Goal: Task Accomplishment & Management: Complete application form

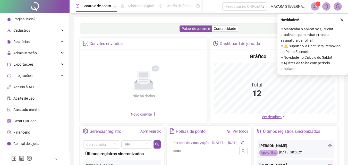
click at [316, 48] on span "⚬ ⚠️ Suporte Via Chat Será Removido do Plano Essencial" at bounding box center [313, 48] width 64 height 11
click at [318, 7] on span at bounding box center [315, 6] width 8 height 8
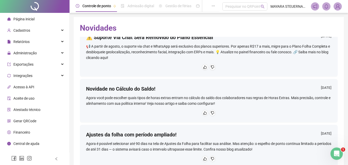
scroll to position [103, 0]
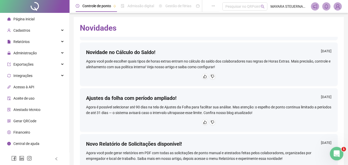
drag, startPoint x: 336, startPoint y: 151, endPoint x: 661, endPoint y: 289, distance: 352.9
click at [337, 150] on icon "Abertura do Messenger da Intercom" at bounding box center [336, 153] width 9 height 9
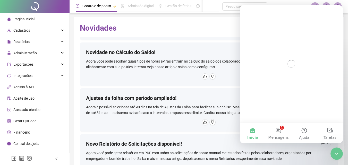
scroll to position [0, 0]
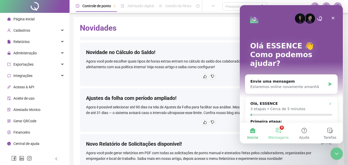
click at [284, 130] on button "9 Mensagens" at bounding box center [279, 133] width 26 height 21
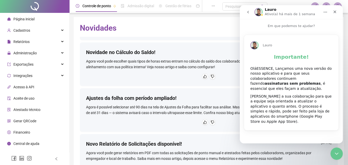
click at [310, 34] on div "Lauro Importante! OláESSENCE, Lançamos uma nova versão do nosso aplicativo e pa…" at bounding box center [291, 83] width 103 height 108
click at [329, 23] on p "Em que podemos te ajudar?" at bounding box center [291, 24] width 103 height 10
click at [251, 13] on button "go back" at bounding box center [248, 12] width 10 height 10
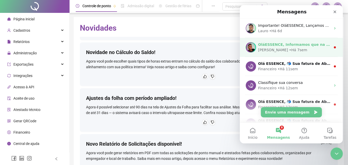
click at [279, 54] on div "OláESSENCE, Informamos que na Quarta-feira ([DATE]) não estaremos disponíveis d…" at bounding box center [291, 47] width 103 height 19
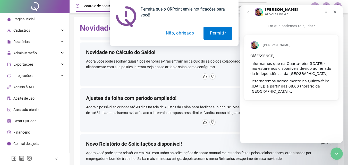
click at [246, 10] on div "Permita que o QRPoint envie notificações para você! Permitir Não, obrigado" at bounding box center [174, 23] width 348 height 46
click at [248, 11] on div "Permita que o QRPoint envie notificações para você! Permitir Não, obrigado" at bounding box center [174, 23] width 348 height 46
click at [187, 31] on button "Não, obrigado" at bounding box center [180, 33] width 41 height 13
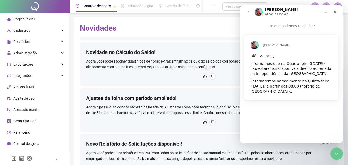
click at [248, 13] on icon "go back" at bounding box center [248, 12] width 4 height 4
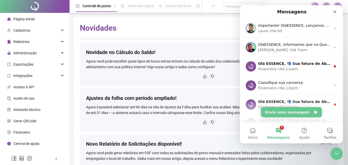
click at [279, 131] on button "7 Mensagens" at bounding box center [279, 133] width 26 height 21
click at [290, 116] on button "Envie uma mensagem" at bounding box center [291, 112] width 61 height 10
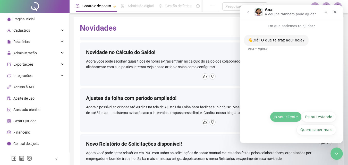
click at [285, 119] on button "Já sou cliente" at bounding box center [286, 117] width 32 height 10
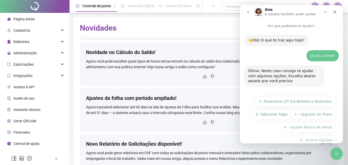
scroll to position [10, 0]
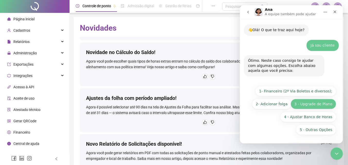
click at [308, 105] on button "3 - Upgrade de Plano" at bounding box center [314, 104] width 46 height 10
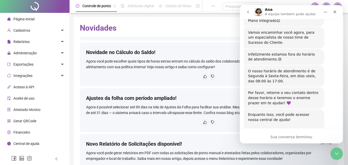
scroll to position [129, 0]
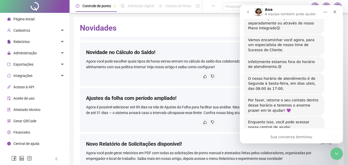
click at [247, 11] on icon "go back" at bounding box center [248, 12] width 4 height 4
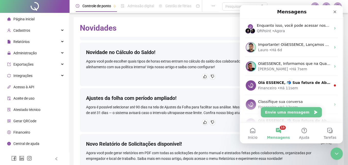
scroll to position [0, 0]
click at [336, 13] on icon "Fechar" at bounding box center [335, 12] width 3 height 3
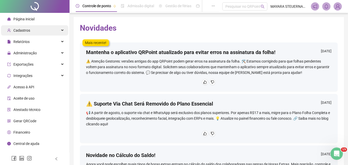
click at [25, 30] on span "Cadastros" at bounding box center [21, 30] width 17 height 4
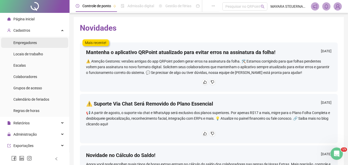
click at [32, 43] on span "Empregadores" at bounding box center [24, 43] width 23 height 4
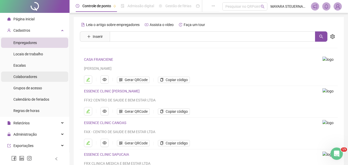
click at [26, 77] on span "Colaboradores" at bounding box center [25, 77] width 24 height 4
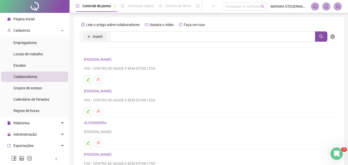
click at [102, 35] on span "Inserir" at bounding box center [98, 37] width 10 height 6
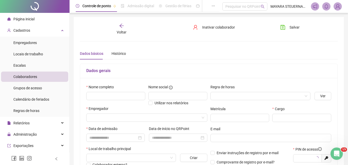
type input "*****"
click at [116, 93] on input "text" at bounding box center [115, 96] width 59 height 8
type input "**********"
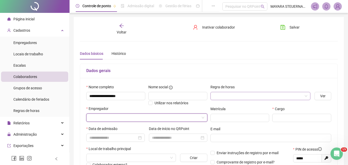
click at [232, 93] on input "search" at bounding box center [258, 96] width 89 height 8
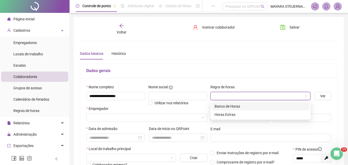
click at [231, 106] on div "Banco de Horas" at bounding box center [261, 107] width 92 height 6
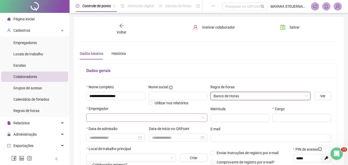
click at [108, 117] on input "search" at bounding box center [144, 118] width 110 height 8
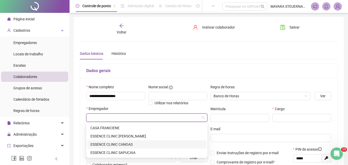
click at [108, 146] on div "ESSENCE CLINIC CANOAS" at bounding box center [146, 145] width 113 height 6
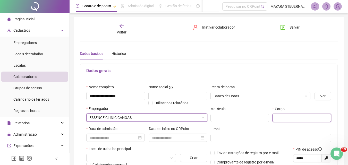
click at [289, 118] on input "text" at bounding box center [301, 118] width 59 height 8
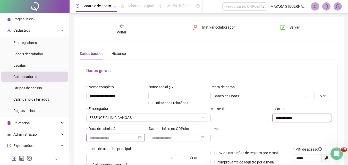
type input "**********"
click at [119, 139] on input at bounding box center [113, 138] width 48 height 6
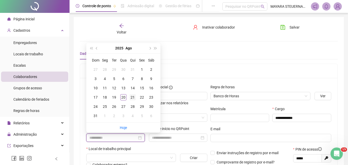
type input "**********"
click at [131, 97] on div "21" at bounding box center [133, 97] width 6 height 6
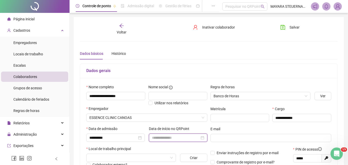
click at [190, 139] on input at bounding box center [176, 138] width 48 height 6
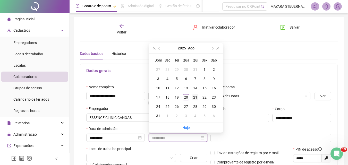
type input "**********"
click at [195, 97] on div "21" at bounding box center [195, 97] width 6 height 6
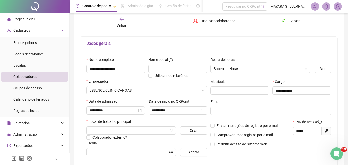
scroll to position [77, 0]
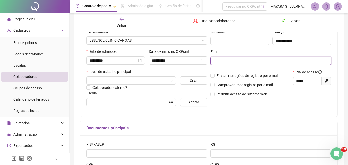
click at [228, 62] on input "text" at bounding box center [271, 61] width 114 height 6
paste input "**********"
type input "**********"
click at [124, 82] on input "search" at bounding box center [128, 81] width 79 height 8
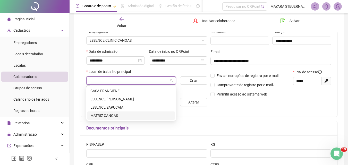
click at [114, 115] on div "MATRIZ CANOAS" at bounding box center [130, 116] width 81 height 6
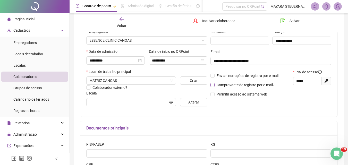
click at [235, 85] on span "Comprovante de registro por e-mail?" at bounding box center [246, 85] width 58 height 4
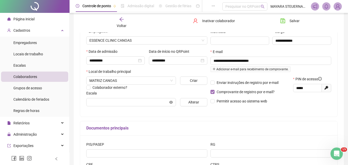
click at [230, 93] on span "Comprovante de registro por e-mail?" at bounding box center [246, 92] width 58 height 4
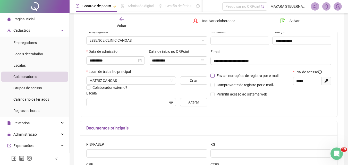
click at [226, 75] on span "Enviar instruções de registro por e-mail" at bounding box center [248, 76] width 62 height 4
click at [123, 101] on input "text" at bounding box center [128, 102] width 79 height 6
click at [199, 102] on button "Alterar" at bounding box center [193, 102] width 27 height 8
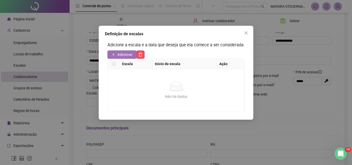
click at [124, 57] on span "Adicionar" at bounding box center [124, 55] width 15 height 6
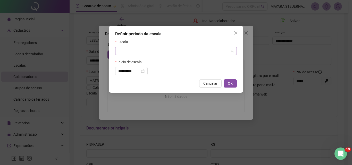
click at [144, 49] on input "search" at bounding box center [173, 51] width 111 height 8
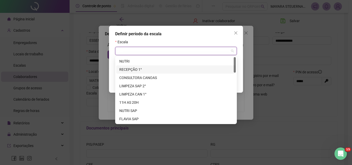
click at [142, 71] on div "RECEPÇÃO 1°" at bounding box center [175, 70] width 113 height 6
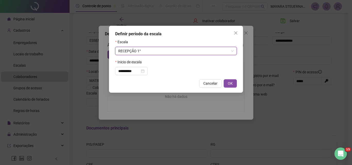
click at [232, 83] on span "OK" at bounding box center [230, 84] width 5 height 6
type input "**********"
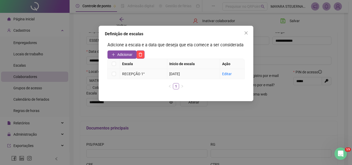
click at [129, 72] on div "RECEPÇÃO 1°" at bounding box center [143, 74] width 43 height 6
click at [227, 75] on link "Editar" at bounding box center [227, 74] width 10 height 4
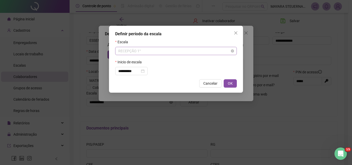
click at [214, 52] on span "RECEPÇÃO 1°" at bounding box center [175, 51] width 115 height 8
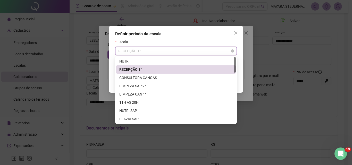
click at [214, 52] on span "RECEPÇÃO 1°" at bounding box center [175, 51] width 115 height 8
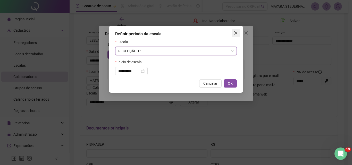
click at [234, 31] on span "Close" at bounding box center [236, 33] width 8 height 4
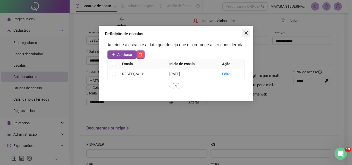
click at [245, 31] on icon "close" at bounding box center [246, 33] width 4 height 4
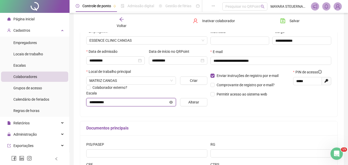
click at [172, 103] on icon "eye" at bounding box center [171, 103] width 4 height 4
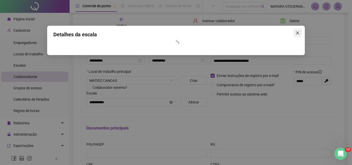
click at [295, 32] on span "Close" at bounding box center [298, 33] width 8 height 4
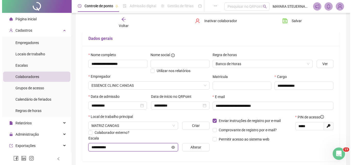
scroll to position [0, 0]
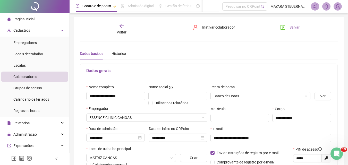
click at [291, 24] on button "Salvar" at bounding box center [290, 27] width 27 height 8
click at [21, 65] on span "Escalas" at bounding box center [19, 65] width 12 height 4
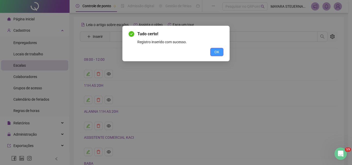
click at [218, 53] on span "OK" at bounding box center [216, 52] width 5 height 6
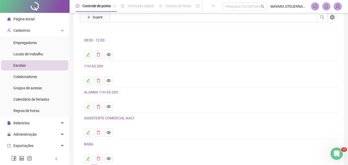
scroll to position [56, 0]
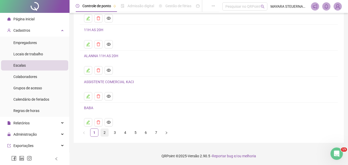
click at [104, 135] on link "2" at bounding box center [105, 133] width 8 height 8
click at [155, 132] on link "7" at bounding box center [156, 133] width 8 height 8
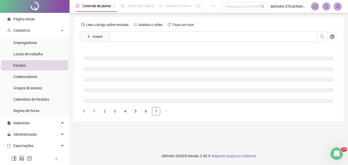
scroll to position [0, 0]
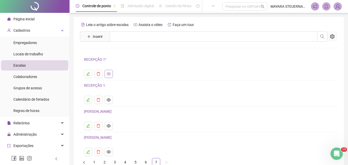
click at [110, 74] on icon "eye" at bounding box center [109, 74] width 4 height 4
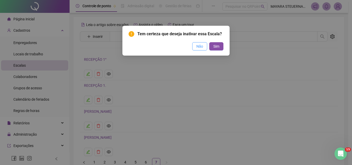
click at [198, 46] on span "Não" at bounding box center [199, 47] width 7 height 6
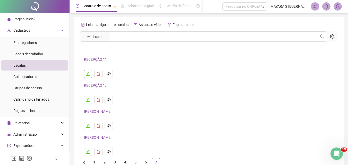
click at [90, 74] on button "button" at bounding box center [88, 74] width 8 height 8
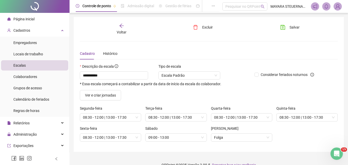
click at [125, 28] on div "Voltar" at bounding box center [122, 29] width 40 height 12
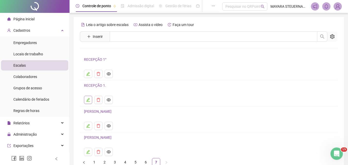
click at [88, 103] on button "button" at bounding box center [88, 100] width 8 height 8
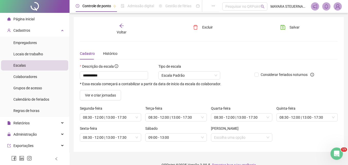
click at [119, 27] on icon "arrow-left" at bounding box center [121, 25] width 5 height 5
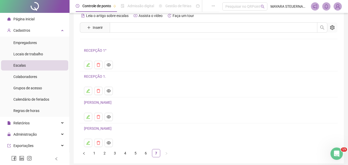
scroll to position [30, 0]
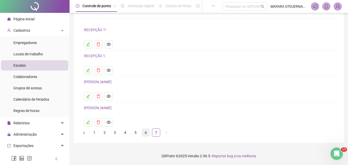
click at [146, 130] on link "6" at bounding box center [146, 133] width 8 height 8
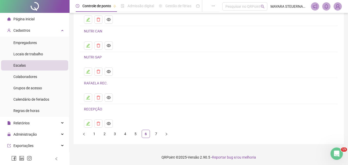
scroll to position [56, 0]
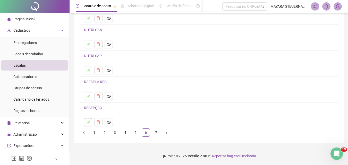
click at [91, 124] on button "button" at bounding box center [88, 122] width 8 height 8
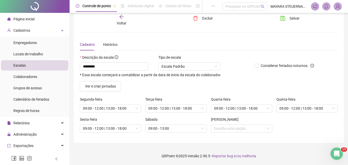
scroll to position [0, 0]
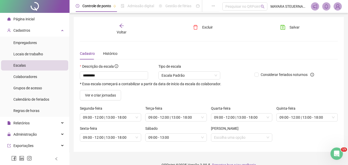
click at [124, 29] on div "Voltar" at bounding box center [122, 29] width 40 height 12
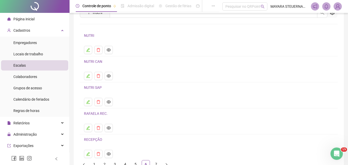
scroll to position [52, 0]
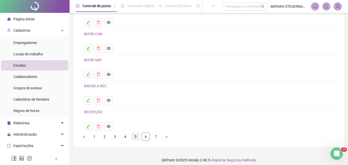
click at [134, 137] on link "5" at bounding box center [136, 137] width 8 height 8
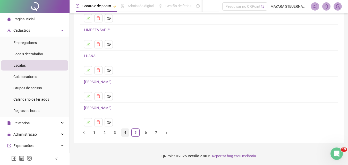
click at [125, 135] on link "4" at bounding box center [125, 133] width 8 height 8
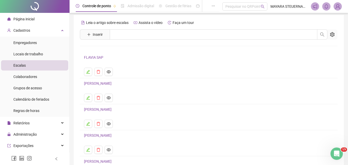
scroll to position [0, 0]
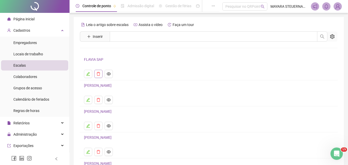
click at [100, 74] on icon "delete" at bounding box center [99, 74] width 4 height 4
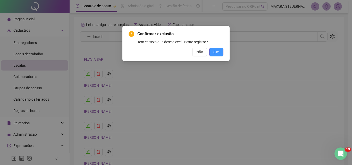
click at [212, 53] on button "Sim" at bounding box center [216, 52] width 14 height 8
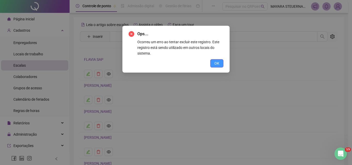
click at [215, 62] on span "OK" at bounding box center [216, 64] width 5 height 6
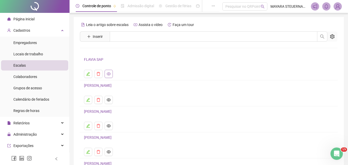
click at [108, 74] on icon "eye" at bounding box center [109, 74] width 4 height 4
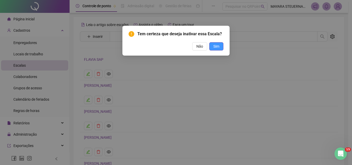
click at [213, 45] on button "Sim" at bounding box center [216, 46] width 14 height 8
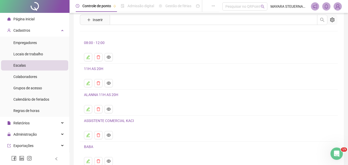
scroll to position [26, 0]
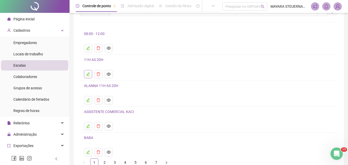
click at [86, 74] on icon "edit" at bounding box center [88, 74] width 4 height 4
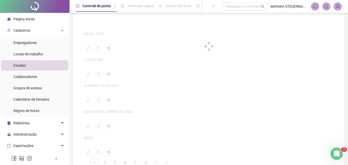
scroll to position [9, 0]
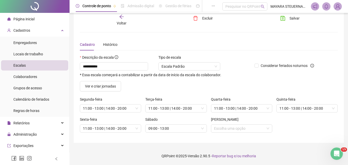
click at [119, 19] on div "Voltar" at bounding box center [122, 20] width 40 height 12
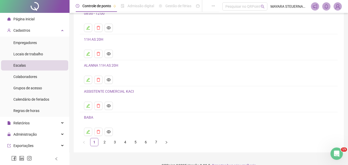
scroll to position [52, 0]
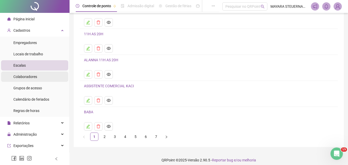
click at [40, 80] on li "Colaboradores" at bounding box center [34, 77] width 67 height 10
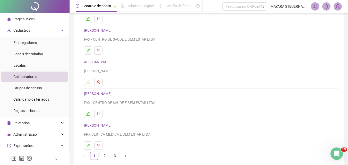
scroll to position [84, 0]
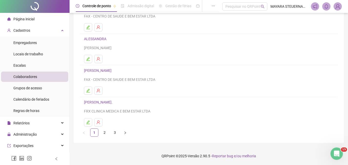
click at [116, 134] on link "3" at bounding box center [115, 133] width 8 height 8
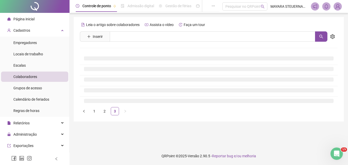
scroll to position [0, 0]
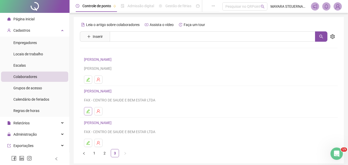
click at [87, 110] on icon "edit" at bounding box center [88, 111] width 4 height 4
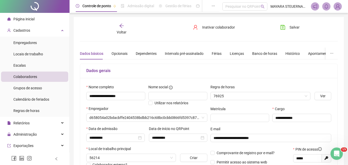
type input "**********"
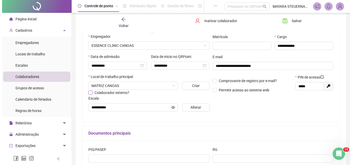
scroll to position [52, 0]
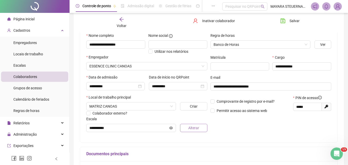
click at [193, 129] on span "Alterar" at bounding box center [193, 128] width 11 height 6
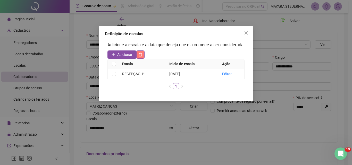
click at [141, 55] on icon "delete" at bounding box center [140, 55] width 4 height 4
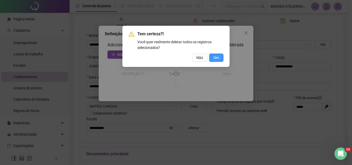
click at [214, 58] on span "Sim" at bounding box center [216, 58] width 6 height 6
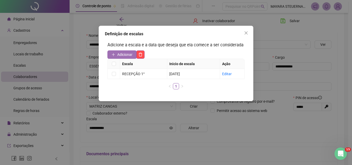
click at [123, 54] on span "Adicionar" at bounding box center [124, 55] width 15 height 6
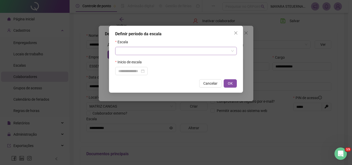
click at [127, 51] on input "search" at bounding box center [173, 51] width 111 height 8
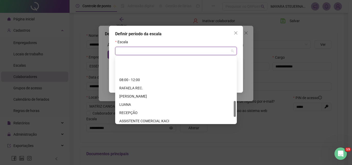
scroll to position [180, 0]
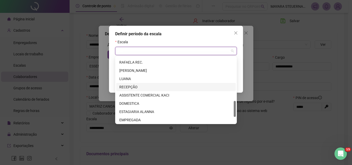
click at [137, 89] on div "RECEPÇÃO" at bounding box center [175, 87] width 113 height 6
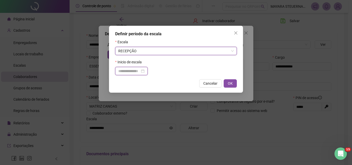
click at [135, 71] on input at bounding box center [129, 71] width 22 height 6
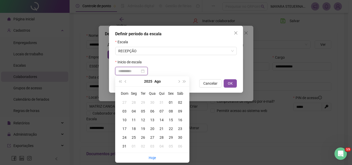
type input "**********"
click at [161, 128] on div "21" at bounding box center [161, 129] width 9 height 6
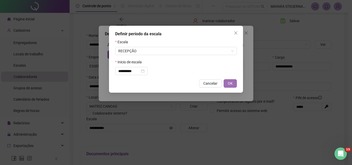
click at [228, 83] on span "OK" at bounding box center [230, 84] width 5 height 6
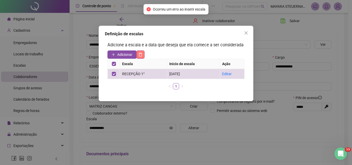
click at [139, 53] on icon "delete" at bounding box center [140, 55] width 4 height 4
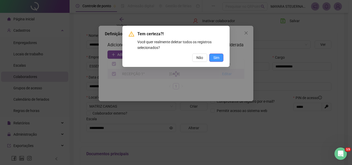
click at [218, 57] on span "Sim" at bounding box center [216, 58] width 6 height 6
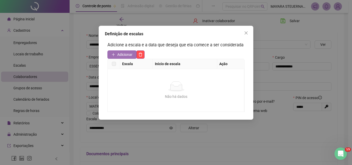
click at [125, 57] on button "Adicionar" at bounding box center [121, 55] width 29 height 8
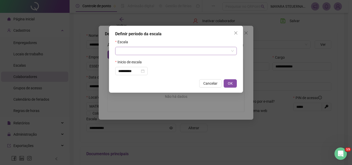
click at [131, 48] on input "search" at bounding box center [173, 51] width 111 height 8
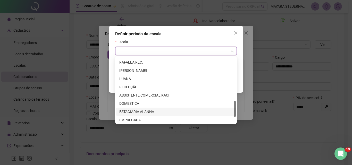
click at [130, 87] on div "RECEPÇÃO" at bounding box center [175, 87] width 113 height 6
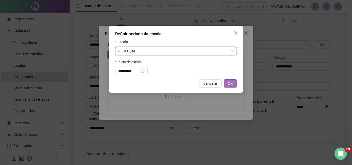
click at [228, 82] on span "OK" at bounding box center [230, 84] width 5 height 6
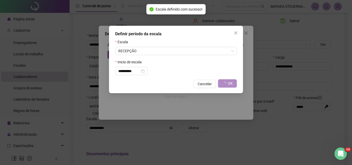
type input "********"
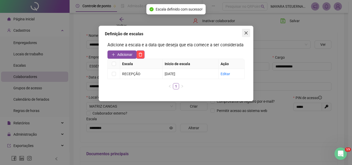
click at [244, 32] on span "Close" at bounding box center [246, 33] width 8 height 4
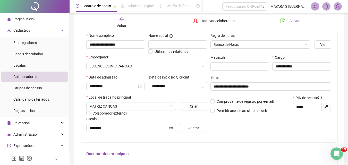
click at [299, 20] on span "Salvar" at bounding box center [295, 21] width 10 height 6
click at [125, 22] on div "Voltar" at bounding box center [122, 23] width 40 height 12
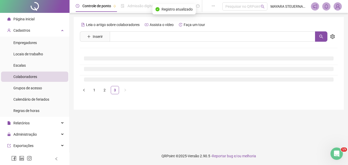
scroll to position [0, 0]
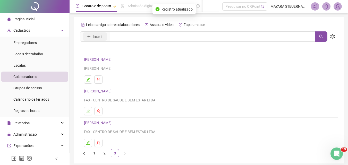
click at [93, 35] on button "Inserir" at bounding box center [95, 36] width 24 height 8
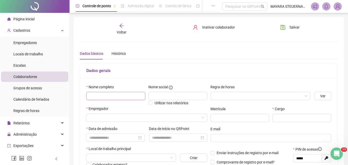
type input "*****"
click at [108, 99] on input "text" at bounding box center [115, 96] width 59 height 8
type input "**********"
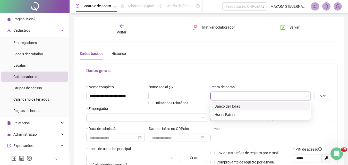
click at [221, 94] on input "search" at bounding box center [258, 96] width 89 height 8
click at [228, 105] on div "Banco de Horas" at bounding box center [261, 107] width 92 height 6
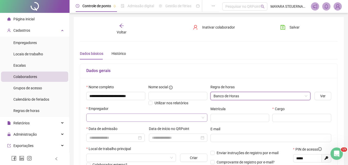
click at [135, 119] on input "search" at bounding box center [144, 118] width 110 height 8
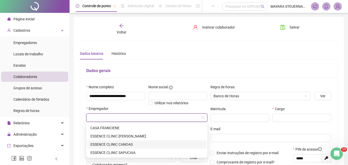
click at [122, 143] on div "ESSENCE CLINIC CANOAS" at bounding box center [146, 145] width 113 height 6
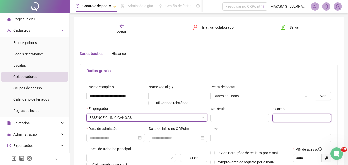
click at [289, 118] on input "text" at bounding box center [301, 118] width 59 height 8
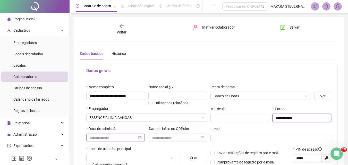
type input "**********"
click at [106, 139] on input at bounding box center [113, 138] width 48 height 6
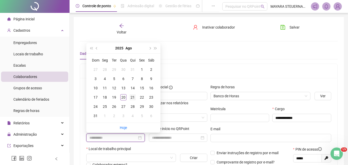
type input "**********"
click at [131, 99] on div "21" at bounding box center [133, 97] width 6 height 6
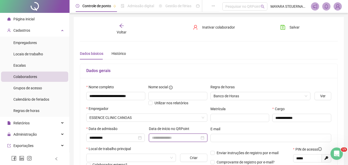
click at [163, 140] on input at bounding box center [176, 138] width 48 height 6
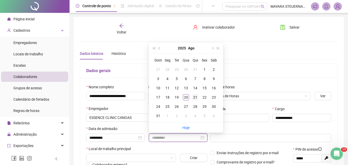
type input "**********"
click at [196, 101] on td "21" at bounding box center [195, 97] width 9 height 9
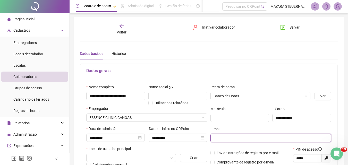
click at [241, 137] on input "text" at bounding box center [271, 138] width 114 height 6
paste input "**********"
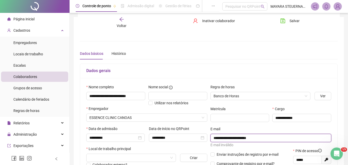
scroll to position [52, 0]
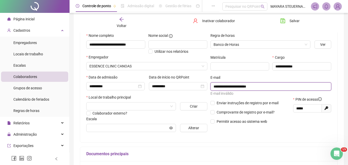
click at [222, 87] on input "**********" at bounding box center [271, 87] width 114 height 6
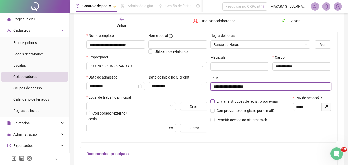
type input "**********"
click at [229, 101] on span "Enviar instruções de registro por e-mail" at bounding box center [248, 101] width 62 height 4
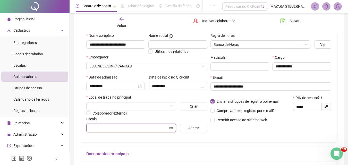
click at [127, 127] on input "text" at bounding box center [128, 128] width 79 height 6
click at [156, 106] on input "search" at bounding box center [128, 107] width 79 height 8
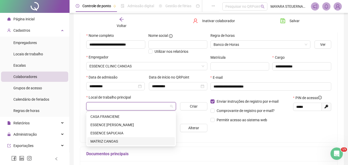
click at [113, 141] on div "MATRIZ CANOAS" at bounding box center [130, 142] width 81 height 6
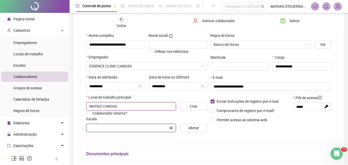
click at [114, 130] on input "text" at bounding box center [128, 128] width 79 height 6
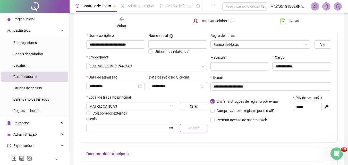
click at [187, 127] on button "Alterar" at bounding box center [193, 128] width 27 height 8
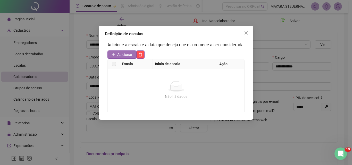
click at [118, 51] on button "Adicionar" at bounding box center [121, 55] width 29 height 8
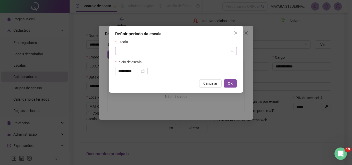
click at [145, 53] on input "search" at bounding box center [173, 51] width 111 height 8
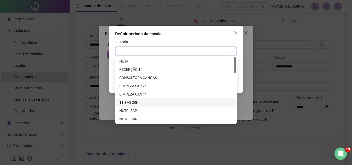
click at [138, 101] on div "11H AS 20H" at bounding box center [175, 103] width 113 height 6
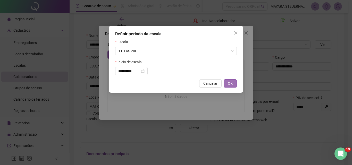
click at [226, 82] on button "OK" at bounding box center [230, 83] width 13 height 8
type input "**********"
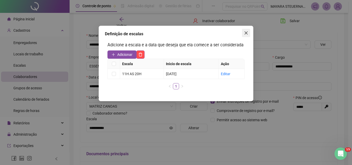
click at [244, 32] on span "Close" at bounding box center [246, 33] width 8 height 4
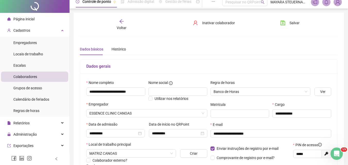
scroll to position [0, 0]
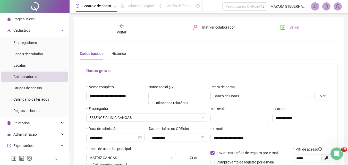
click at [292, 25] on span "Salvar" at bounding box center [295, 27] width 10 height 6
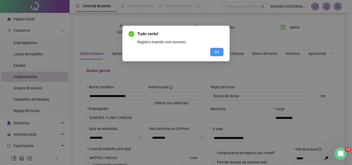
click at [218, 53] on span "OK" at bounding box center [216, 52] width 5 height 6
